Goal: Information Seeking & Learning: Learn about a topic

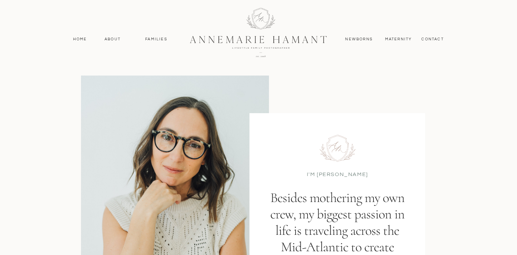
scroll to position [34, 0]
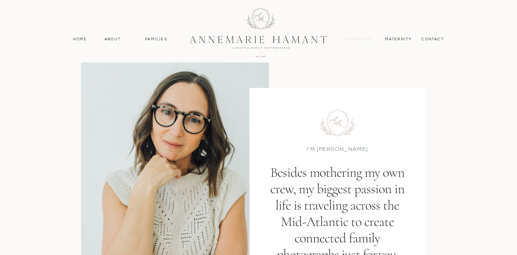
click at [364, 39] on nav "Newborns" at bounding box center [359, 39] width 33 height 6
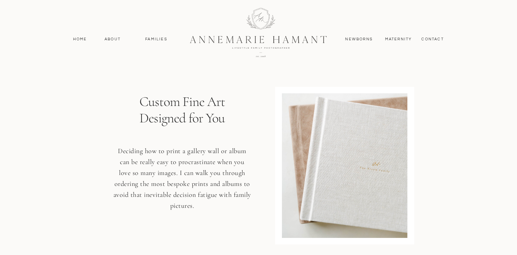
scroll to position [4956, 0]
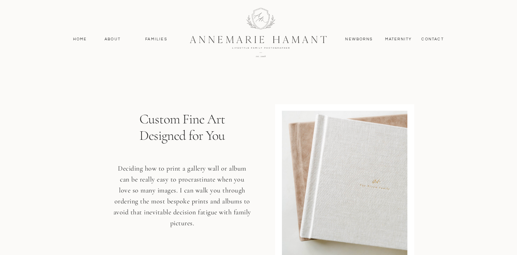
drag, startPoint x: 316, startPoint y: 127, endPoint x: 330, endPoint y: 151, distance: 27.6
click at [330, 151] on div at bounding box center [344, 183] width 125 height 145
click at [323, 174] on div at bounding box center [344, 183] width 125 height 145
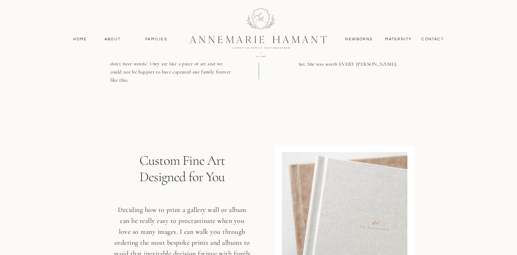
scroll to position [4990, 0]
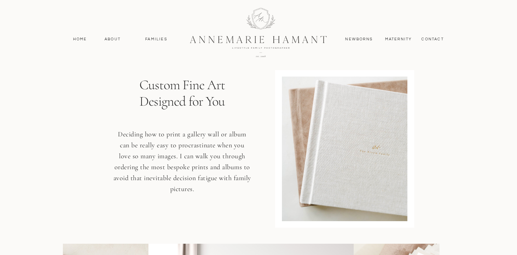
drag, startPoint x: 140, startPoint y: 87, endPoint x: 177, endPoint y: 128, distance: 55.4
drag, startPoint x: 118, startPoint y: 134, endPoint x: 221, endPoint y: 187, distance: 115.9
click at [221, 187] on p "Deciding how to print a gallery wall or album can be really easy to procrastina…" at bounding box center [182, 166] width 138 height 74
drag, startPoint x: 221, startPoint y: 187, endPoint x: 200, endPoint y: 172, distance: 26.5
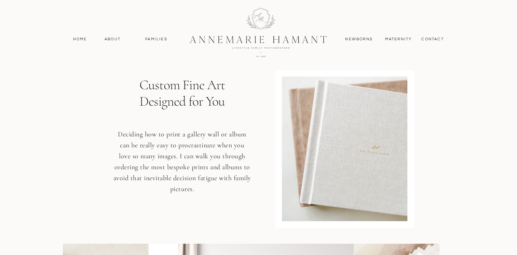
copy p "Deciding how to print a gallery wall or album can be really easy to procrastina…"
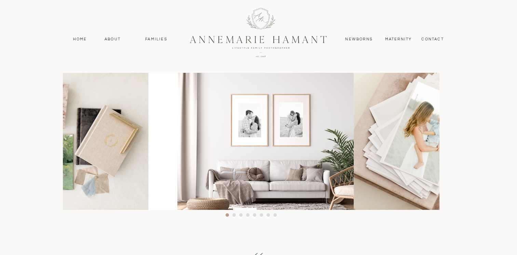
scroll to position [5024, 0]
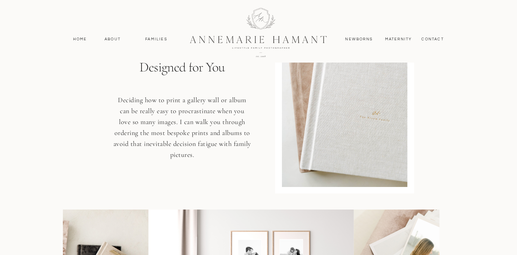
copy p "Deciding how to print a gallery wall or album can be really easy to procrastina…"
